Goal: Information Seeking & Learning: Learn about a topic

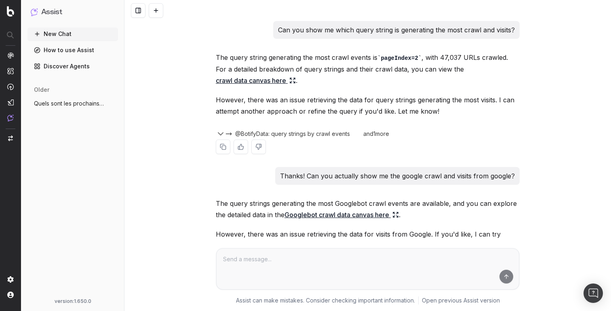
click at [225, 133] on icon "button" at bounding box center [221, 134] width 10 height 10
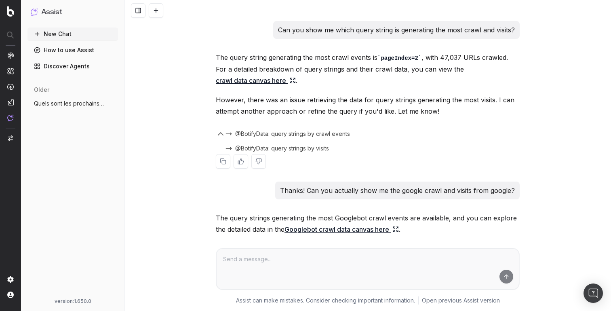
click at [225, 133] on icon "button" at bounding box center [221, 134] width 10 height 10
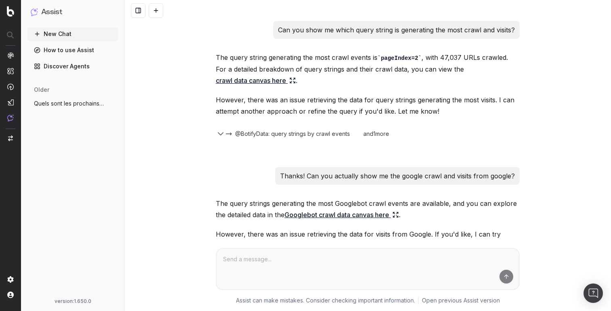
click at [315, 31] on p "Can you show me which query string is generating the most crawl and visits?" at bounding box center [396, 29] width 237 height 11
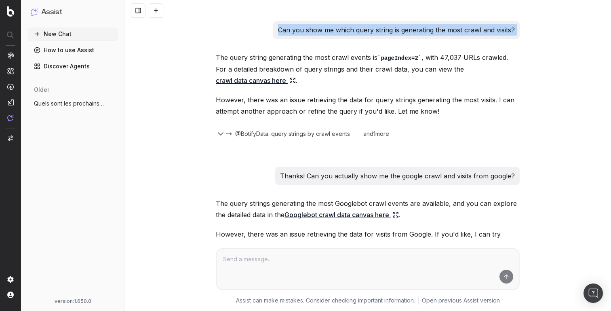
click at [315, 31] on p "Can you show me which query string is generating the most crawl and visits?" at bounding box center [396, 29] width 237 height 11
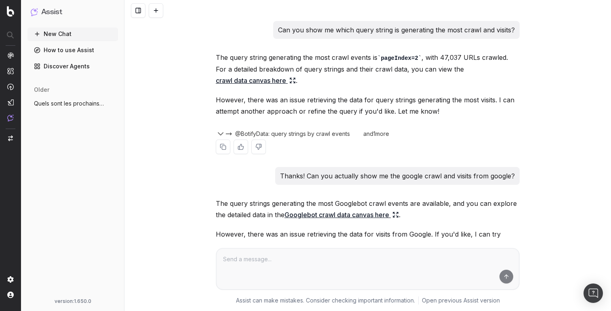
click at [437, 97] on p "However, there was an issue retrieving the data for query strings generating th…" at bounding box center [368, 105] width 304 height 23
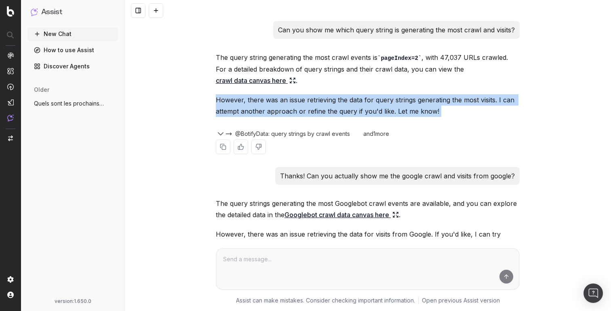
click at [437, 97] on p "However, there was an issue retrieving the data for query strings generating th…" at bounding box center [368, 105] width 304 height 23
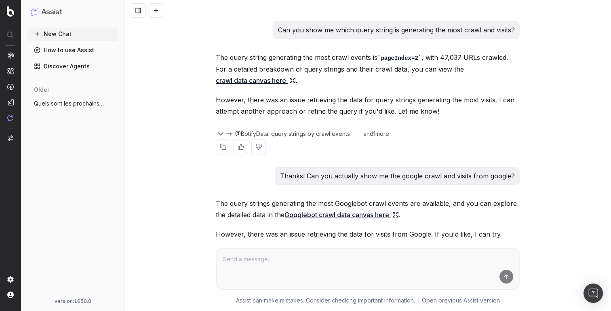
click at [425, 53] on p "The query string generating the most crawl events is pageIndex=2 , with 47,037 …" at bounding box center [368, 69] width 304 height 34
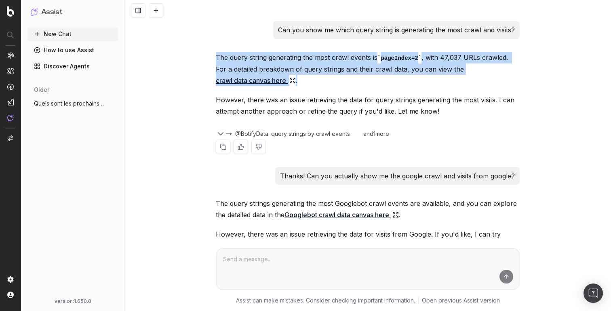
click at [425, 53] on p "The query string generating the most crawl events is pageIndex=2 , with 47,037 …" at bounding box center [368, 69] width 304 height 34
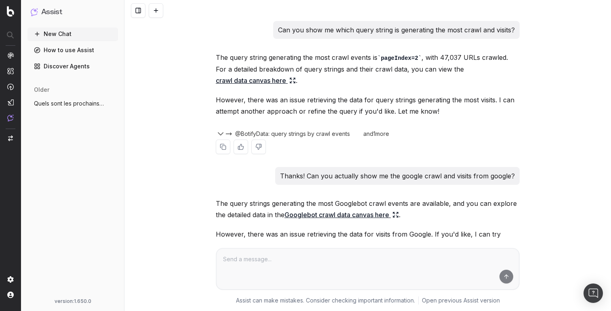
click at [357, 53] on p "The query string generating the most crawl events is pageIndex=2 , with 47,037 …" at bounding box center [368, 69] width 304 height 34
click at [324, 33] on p "Can you show me which query string is generating the most crawl and visits?" at bounding box center [396, 29] width 237 height 11
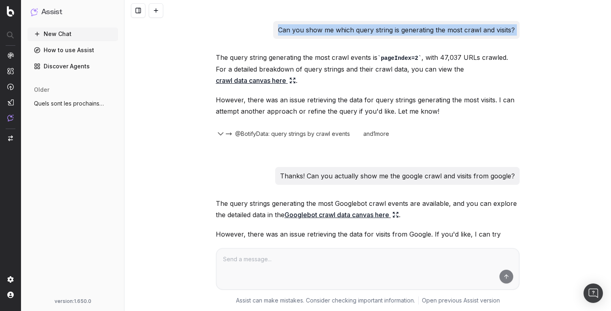
click at [324, 33] on p "Can you show me which query string is generating the most crawl and visits?" at bounding box center [396, 29] width 237 height 11
click at [351, 33] on p "Can you show me which query string is generating the most crawl and visits?" at bounding box center [396, 29] width 237 height 11
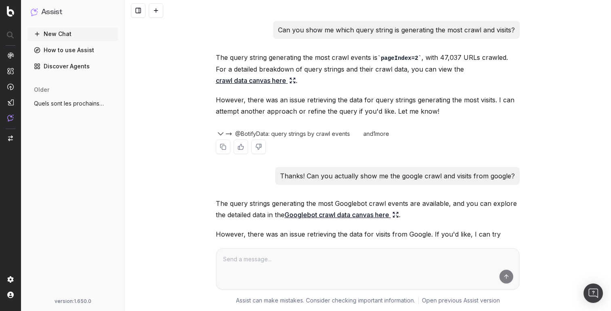
click at [222, 132] on icon "button" at bounding box center [221, 134] width 10 height 10
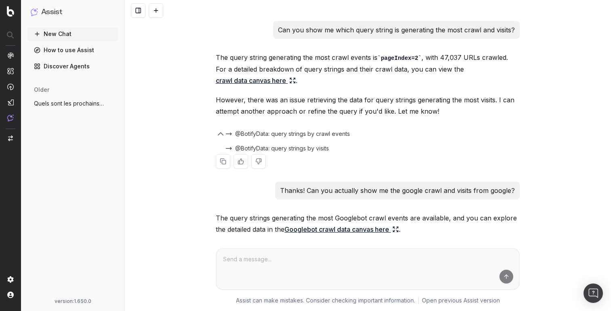
click at [222, 132] on icon "button" at bounding box center [221, 134] width 10 height 10
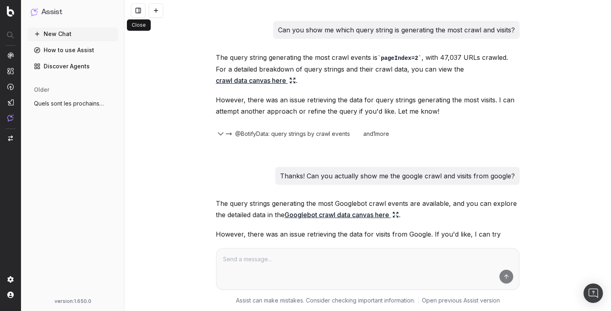
click at [138, 13] on button at bounding box center [138, 10] width 15 height 15
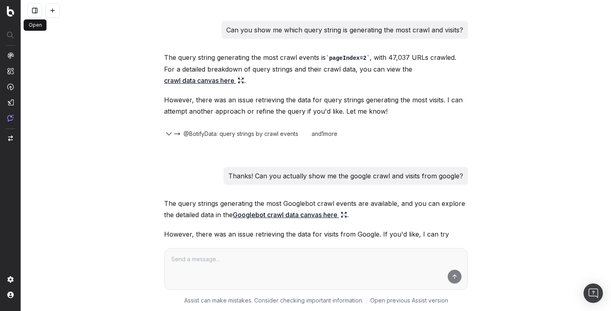
click at [38, 5] on button at bounding box center [34, 10] width 15 height 15
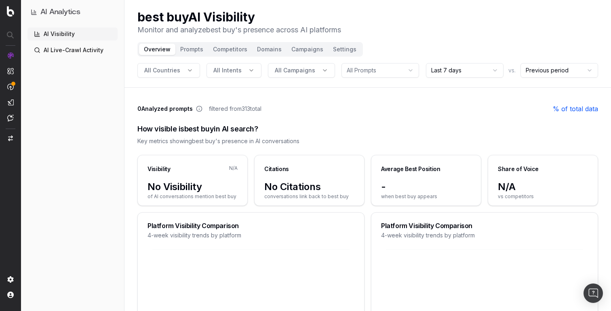
click at [231, 128] on div "How visible is best buy in AI search?" at bounding box center [367, 128] width 461 height 11
click at [256, 128] on div "How visible is best buy in AI search?" at bounding box center [367, 128] width 461 height 11
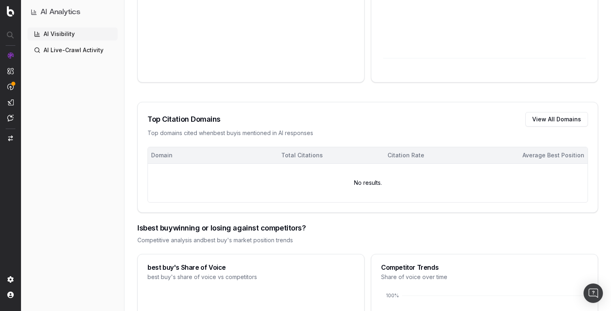
scroll to position [516, 0]
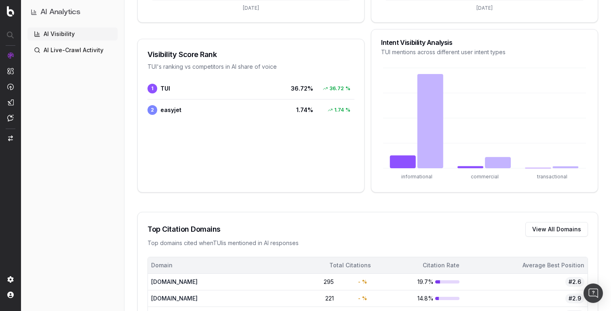
scroll to position [366, 0]
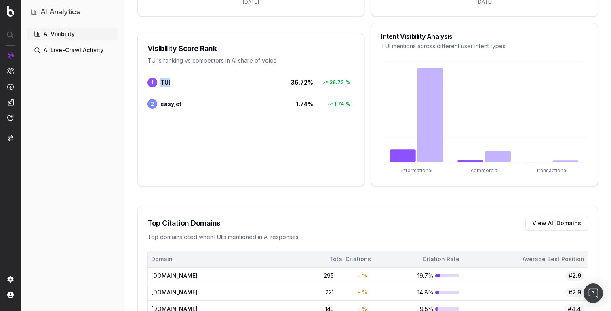
drag, startPoint x: 161, startPoint y: 76, endPoint x: 202, endPoint y: 76, distance: 40.8
click at [202, 78] on span "1 TUI" at bounding box center [212, 83] width 129 height 10
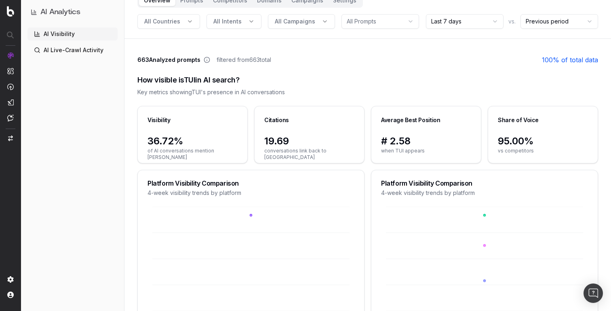
scroll to position [0, 0]
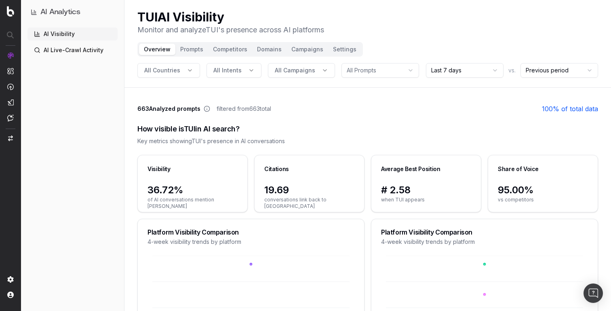
click at [227, 52] on button "Competitors" at bounding box center [230, 49] width 44 height 11
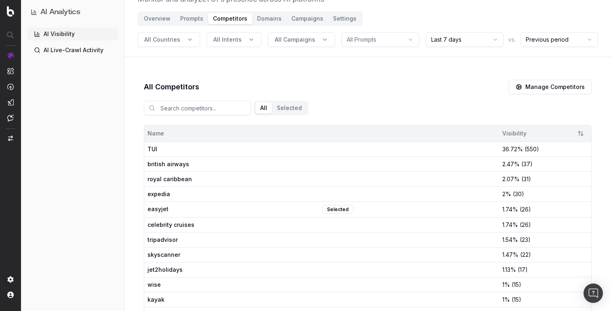
scroll to position [37, 0]
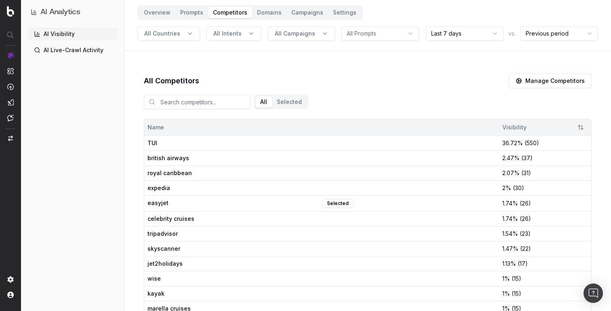
drag, startPoint x: 148, startPoint y: 153, endPoint x: 203, endPoint y: 153, distance: 55.4
click at [203, 153] on td "british airways" at bounding box center [321, 157] width 355 height 15
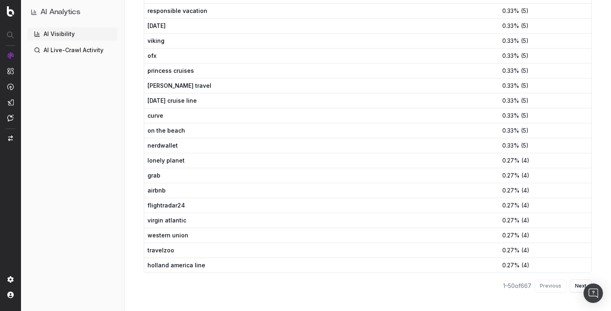
scroll to position [655, 0]
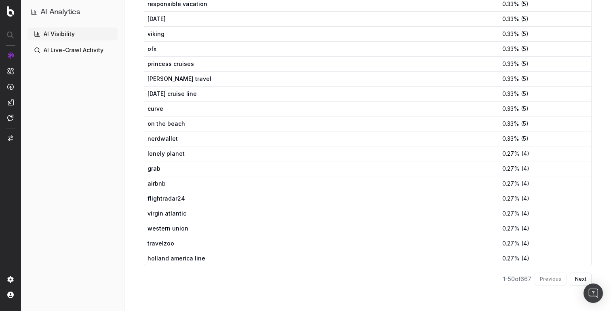
click at [150, 139] on span "nerdwallet" at bounding box center [234, 139] width 173 height 8
click at [163, 117] on td "on the beach" at bounding box center [321, 123] width 355 height 15
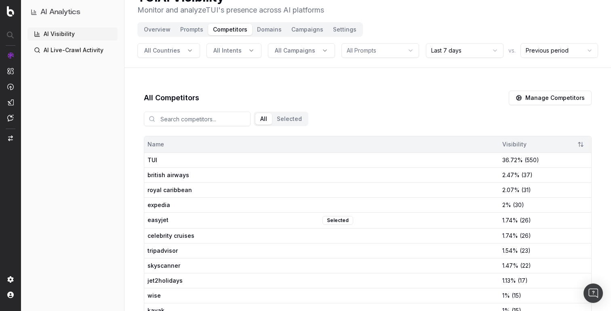
scroll to position [24, 0]
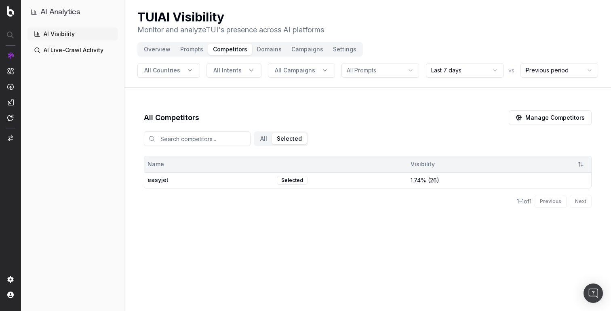
click at [262, 113] on div "All Competitors Manage Competitors All Selected Name Visibility easyjet Selecte…" at bounding box center [368, 162] width 487 height 143
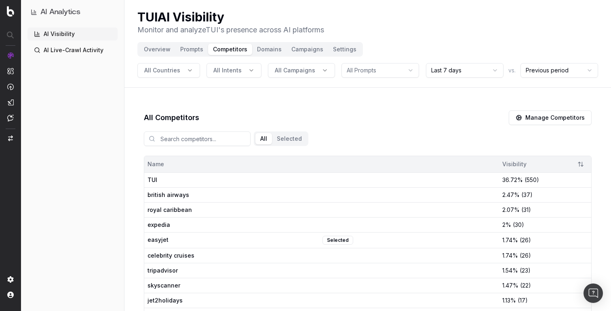
click at [256, 134] on button "All" at bounding box center [264, 138] width 17 height 11
click at [272, 140] on button "Selected" at bounding box center [289, 138] width 35 height 11
click at [256, 140] on button "All" at bounding box center [264, 138] width 17 height 11
click at [272, 140] on button "Selected" at bounding box center [289, 138] width 35 height 11
click at [256, 140] on button "All" at bounding box center [264, 138] width 17 height 11
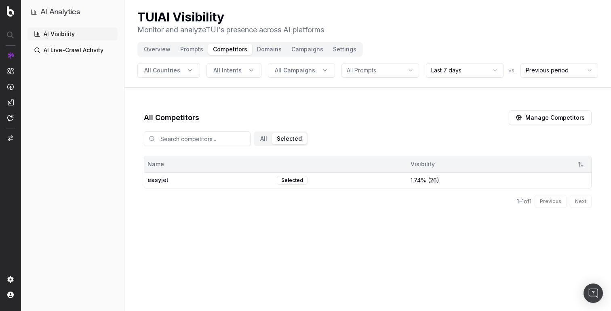
click at [277, 141] on button "Selected" at bounding box center [289, 138] width 35 height 11
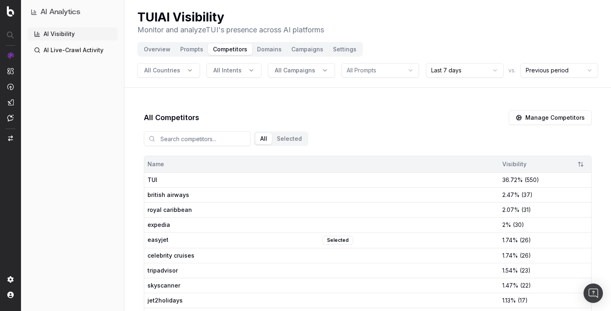
click at [256, 137] on button "All" at bounding box center [264, 138] width 17 height 11
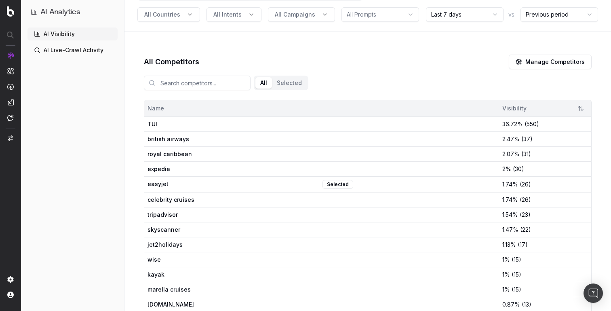
scroll to position [59, 0]
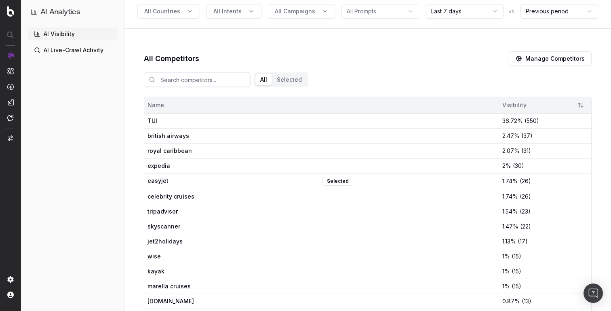
click at [533, 60] on button "Manage Competitors" at bounding box center [550, 58] width 83 height 15
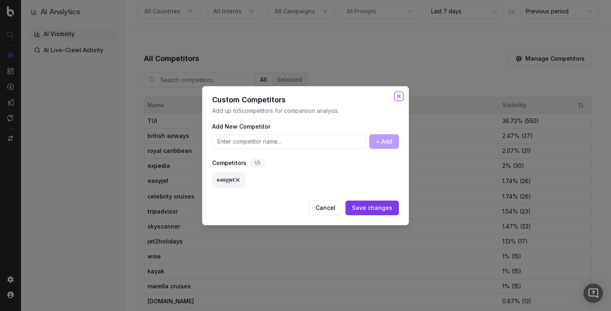
click at [398, 93] on button "Close" at bounding box center [399, 96] width 6 height 6
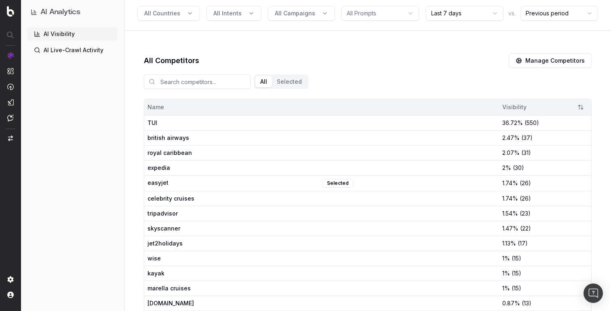
scroll to position [0, 0]
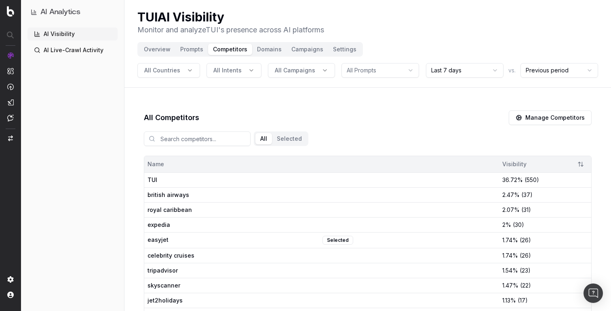
click at [277, 51] on button "Domains" at bounding box center [269, 49] width 34 height 11
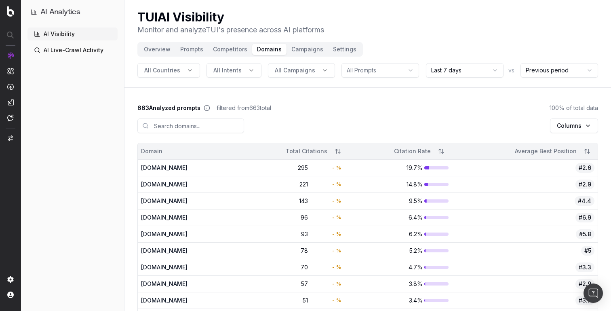
click at [293, 40] on header "TUI AI Visibility Monitor and analyze TUI 's presence across AI platforms Overv…" at bounding box center [368, 44] width 487 height 88
click at [294, 47] on button "Campaigns" at bounding box center [308, 49] width 42 height 11
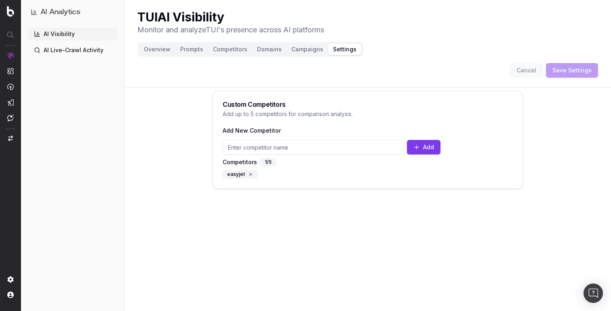
click at [299, 51] on button "Campaigns" at bounding box center [308, 49] width 42 height 11
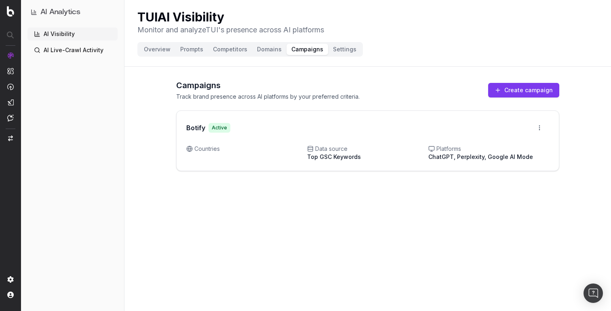
click at [187, 128] on h3 "Botify" at bounding box center [195, 128] width 19 height 10
click at [206, 86] on h2 "Campaigns" at bounding box center [268, 85] width 184 height 11
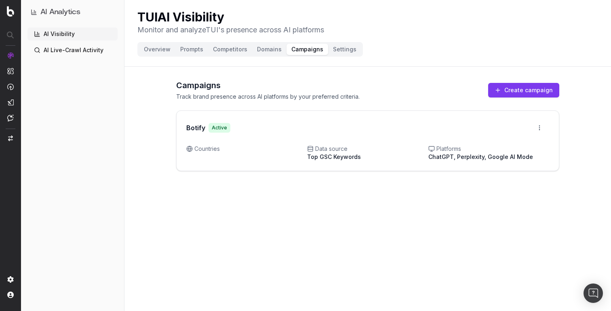
click at [215, 101] on div "Campaigns Track brand presence across AI platforms by your preferred criteria. …" at bounding box center [367, 122] width 383 height 104
click at [266, 97] on p "Track brand presence across AI platforms by your preferred criteria." at bounding box center [268, 97] width 184 height 8
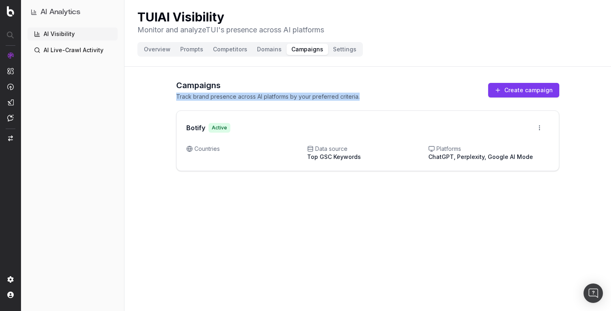
click at [310, 97] on p "Track brand presence across AI platforms by your preferred criteria." at bounding box center [268, 97] width 184 height 8
click at [266, 51] on button "Domains" at bounding box center [269, 49] width 34 height 11
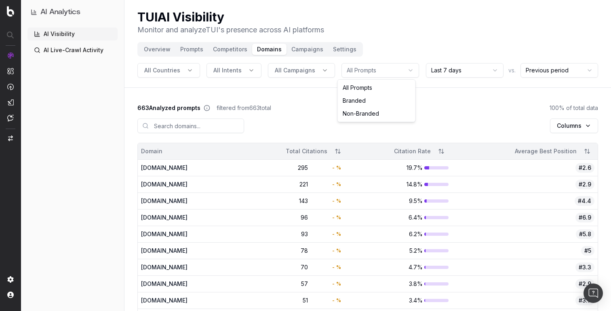
click at [370, 73] on html "AI Analytics AI Visibility AI Live-Crawl Activity TUI AI Visibility Monitor and…" at bounding box center [305, 155] width 611 height 311
click at [312, 74] on html "AI Analytics AI Visibility AI Live-Crawl Activity TUI AI Visibility Monitor and…" at bounding box center [305, 155] width 611 height 311
click at [312, 74] on button "All Campaigns" at bounding box center [301, 70] width 67 height 15
click at [363, 71] on html "AI Analytics AI Visibility AI Live-Crawl Activity TUI AI Visibility Monitor and…" at bounding box center [305, 155] width 611 height 311
click at [457, 64] on html "AI Analytics AI Visibility AI Live-Crawl Activity TUI AI Visibility Monitor and…" at bounding box center [305, 155] width 611 height 311
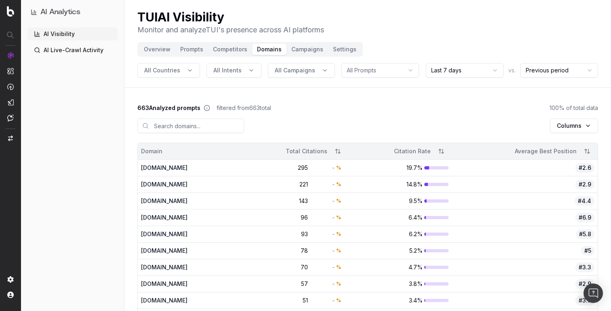
click at [224, 70] on span "All Intents" at bounding box center [227, 70] width 28 height 8
click at [249, 114] on div "commercial" at bounding box center [231, 118] width 117 height 13
